Goal: Information Seeking & Learning: Learn about a topic

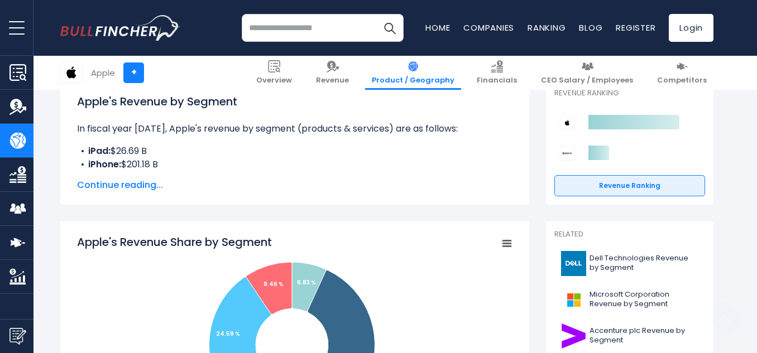
scroll to position [335, 0]
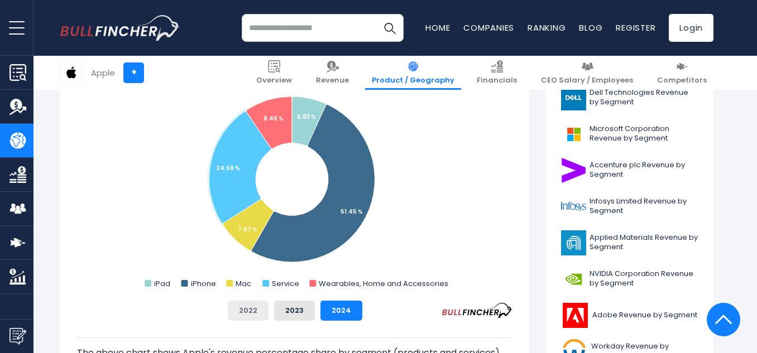
click at [248, 318] on button "2022" at bounding box center [248, 311] width 41 height 20
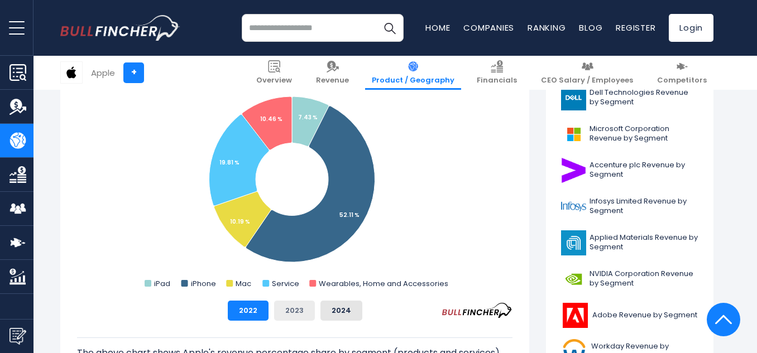
click at [288, 311] on button "2023" at bounding box center [294, 311] width 41 height 20
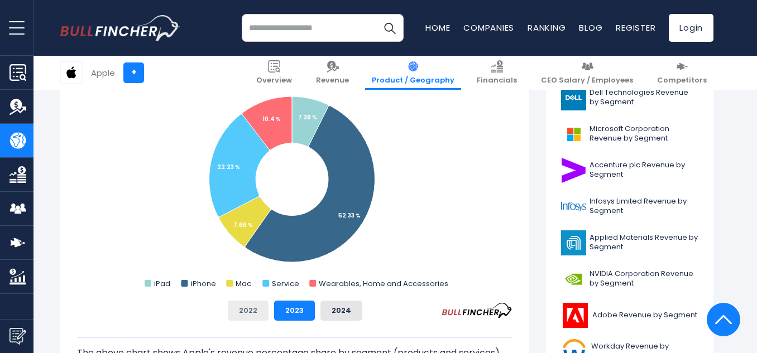
click at [252, 312] on button "2022" at bounding box center [248, 311] width 41 height 20
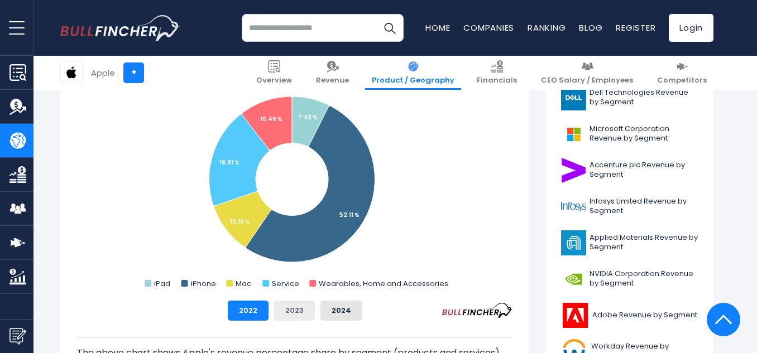
click at [285, 311] on button "2023" at bounding box center [294, 311] width 41 height 20
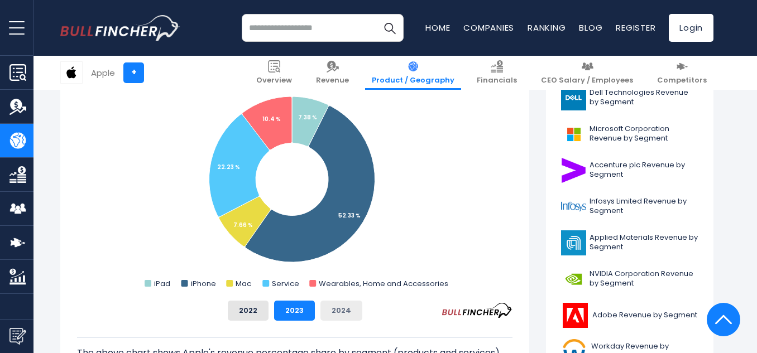
click at [344, 309] on button "2024" at bounding box center [341, 311] width 42 height 20
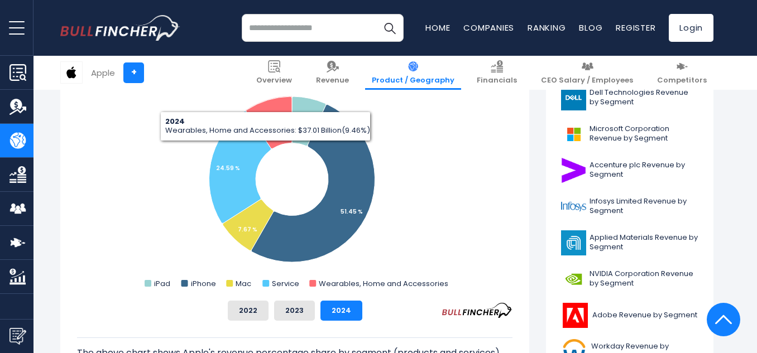
click at [275, 23] on input "search" at bounding box center [323, 28] width 162 height 28
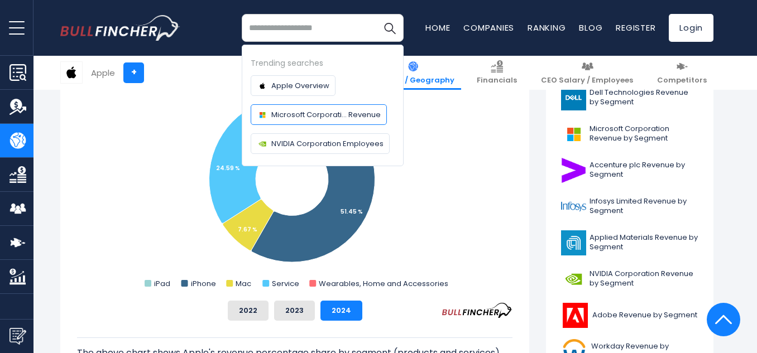
click at [346, 121] on link "Microsoft Corporati... Revenue" at bounding box center [319, 114] width 136 height 21
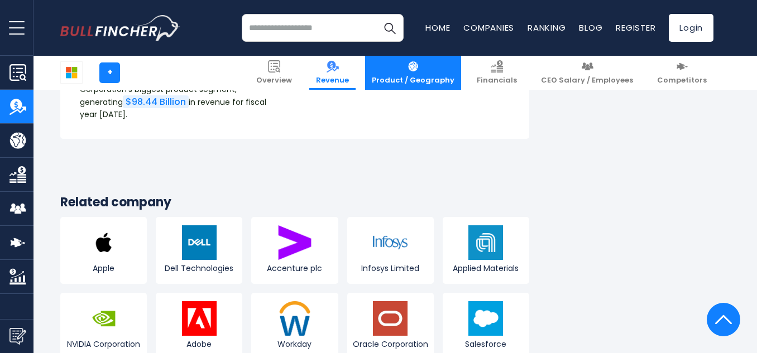
scroll to position [2846, 0]
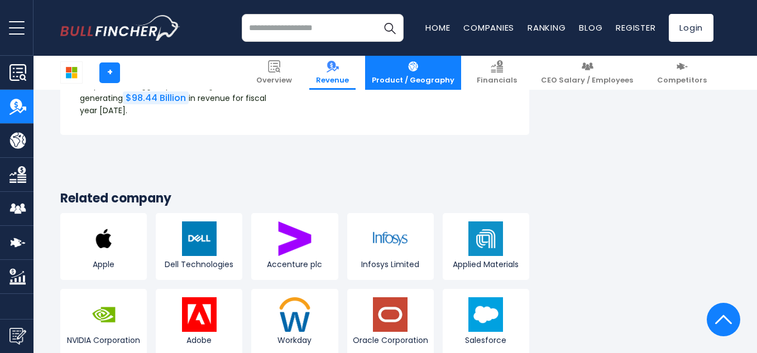
click at [419, 61] on img at bounding box center [413, 66] width 12 height 12
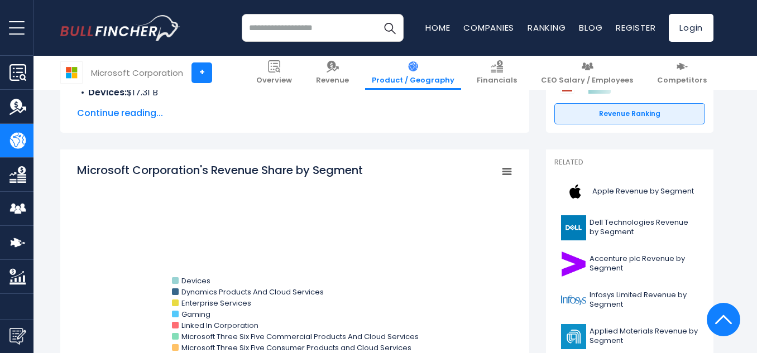
scroll to position [391, 0]
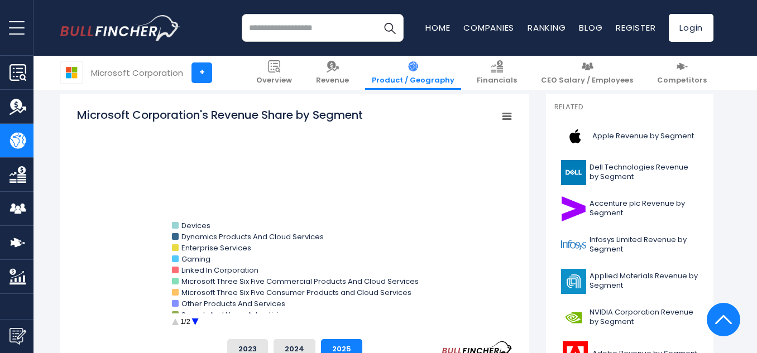
scroll to position [279, 0]
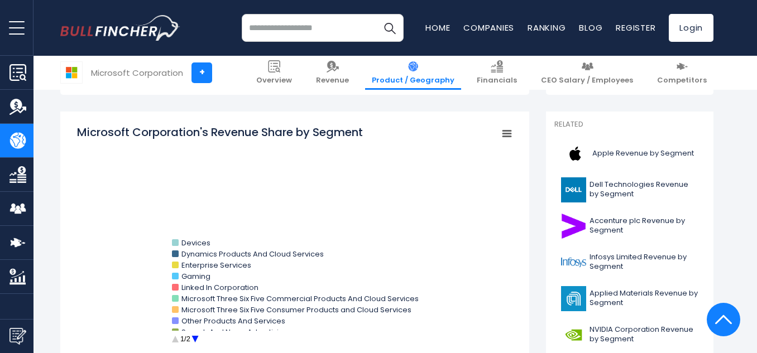
click at [506, 135] on rect "Microsoft Corporation's Revenue Share by Segment" at bounding box center [507, 134] width 16 height 16
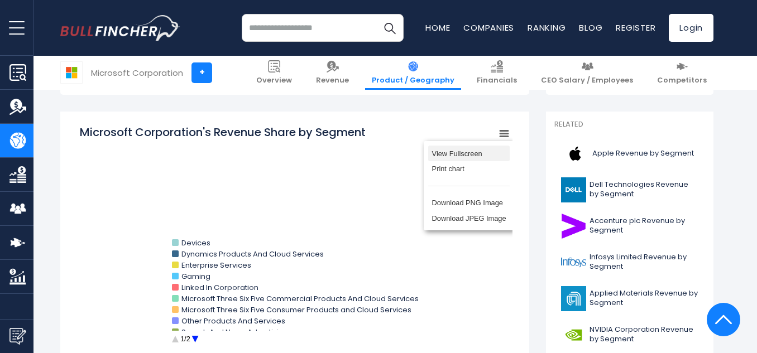
click at [489, 156] on li "View Fullscreen" at bounding box center [468, 154] width 81 height 16
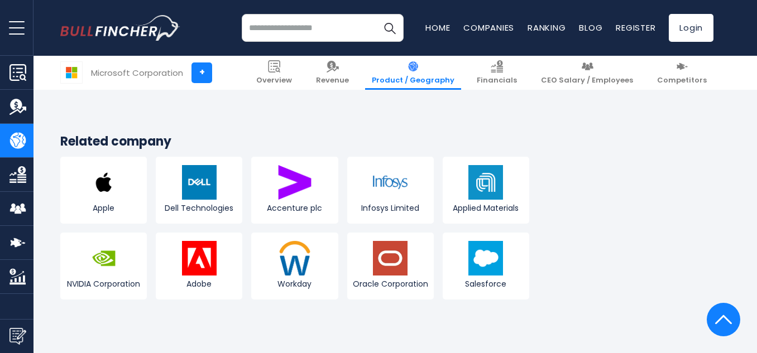
scroll to position [2622, 0]
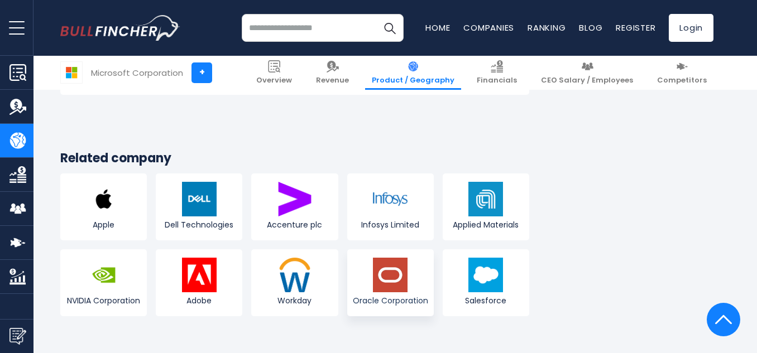
click at [394, 259] on img at bounding box center [390, 275] width 35 height 35
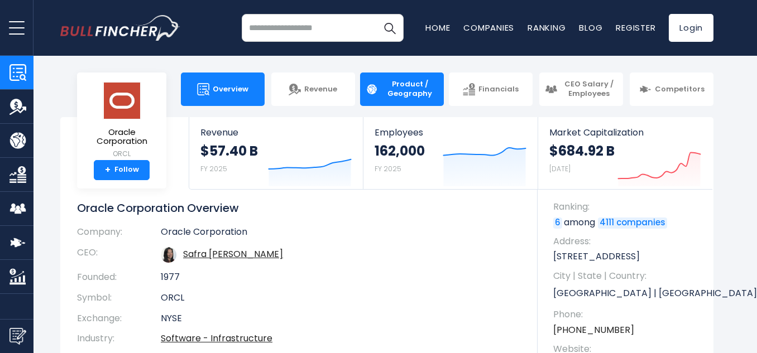
click at [420, 92] on span "Product / Geography" at bounding box center [409, 89] width 57 height 19
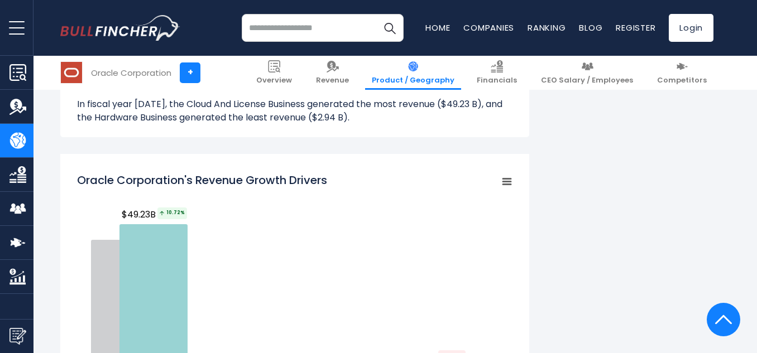
scroll to position [1004, 0]
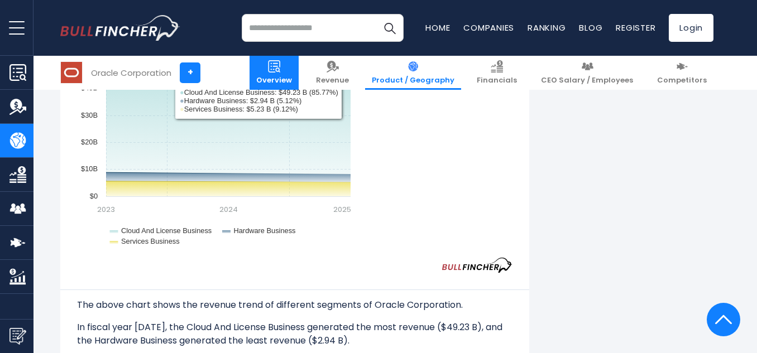
click at [296, 75] on link "Overview" at bounding box center [273, 73] width 49 height 34
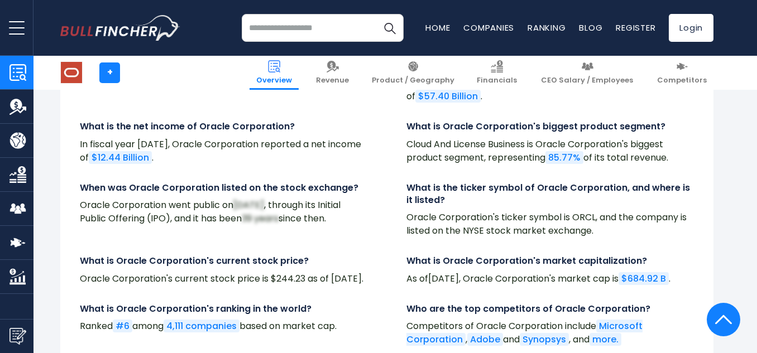
scroll to position [3738, 0]
